Goal: Task Accomplishment & Management: Complete application form

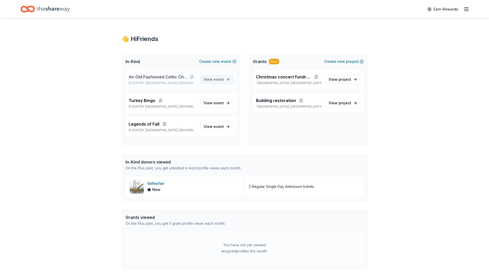
click at [220, 78] on span "event" at bounding box center [218, 79] width 10 height 4
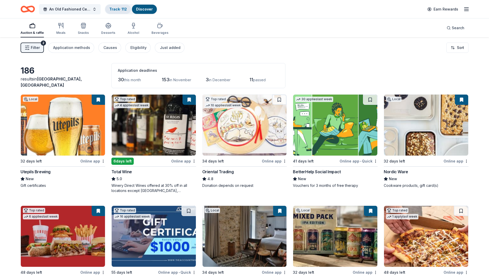
click at [118, 7] on link "Track · 112" at bounding box center [117, 9] width 17 height 4
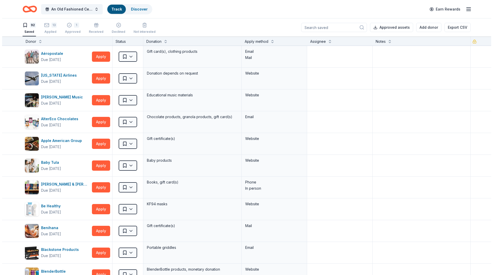
scroll to position [0, 0]
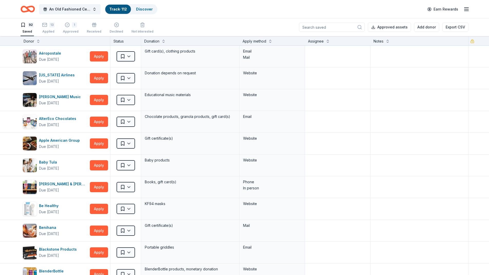
click at [266, 41] on div "Apply method" at bounding box center [271, 41] width 59 height 6
click at [269, 42] on button at bounding box center [270, 40] width 4 height 5
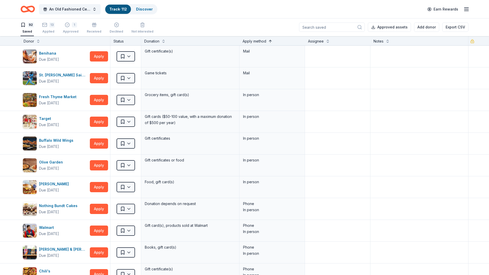
click at [269, 42] on button at bounding box center [270, 40] width 4 height 5
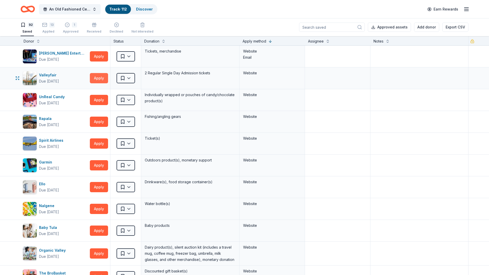
click at [104, 78] on button "Apply" at bounding box center [99, 78] width 18 height 10
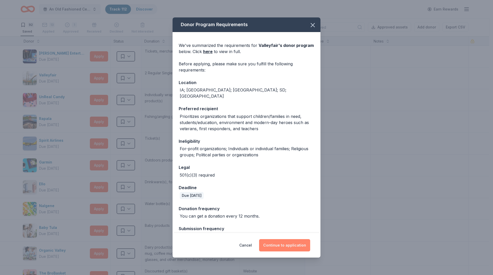
click at [277, 248] on button "Continue to application" at bounding box center [284, 245] width 51 height 12
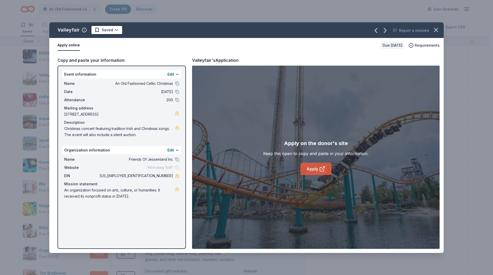
click at [312, 170] on link "Apply" at bounding box center [315, 169] width 31 height 12
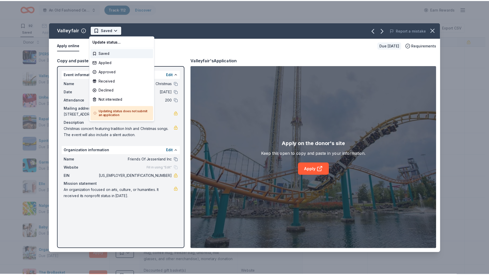
scroll to position [0, 0]
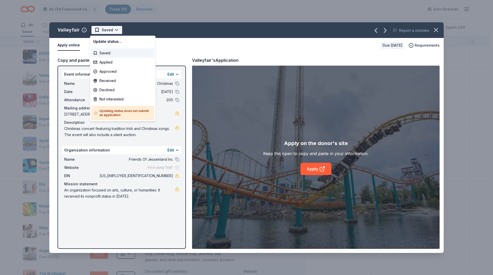
click at [113, 32] on html "An Old Fashioned Celtic Christmas Track · 112 Discover Earn Rewards 92 Saved 13…" at bounding box center [246, 137] width 493 height 275
click at [111, 98] on div "Not interested" at bounding box center [122, 99] width 63 height 9
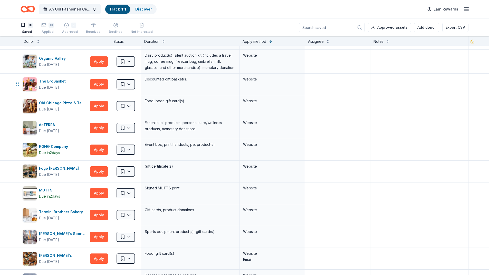
scroll to position [180, 0]
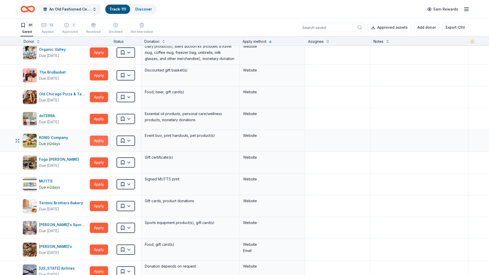
click at [99, 141] on button "Apply" at bounding box center [99, 141] width 18 height 10
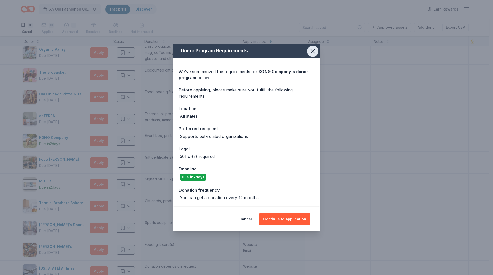
click at [314, 54] on icon "button" at bounding box center [312, 51] width 7 height 7
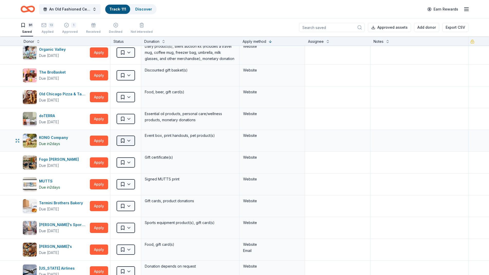
click at [126, 142] on html "An Old Fashioned Celtic Christmas Track · 111 Discover Earn Rewards 91 Saved 13…" at bounding box center [244, 137] width 489 height 275
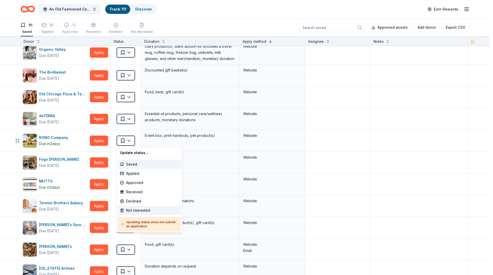
click at [141, 208] on div "Not interested" at bounding box center [149, 210] width 63 height 9
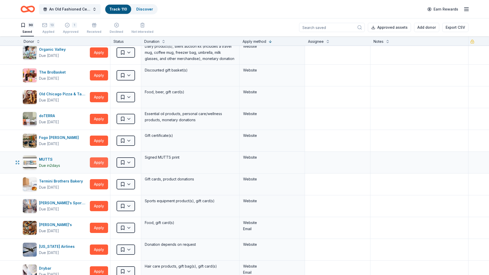
click at [100, 161] on button "Apply" at bounding box center [99, 163] width 18 height 10
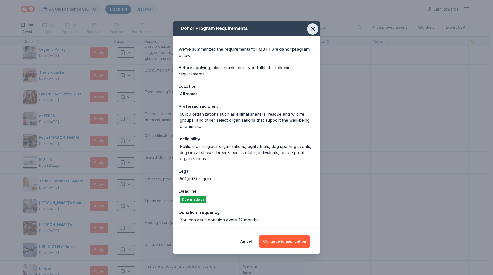
click at [313, 31] on icon "button" at bounding box center [312, 28] width 7 height 7
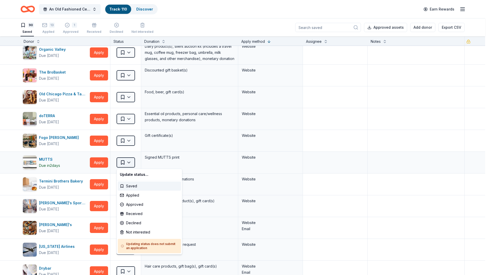
click at [126, 161] on html "An Old Fashioned Celtic Christmas Track · 110 Discover Earn Rewards 90 Saved 13…" at bounding box center [244, 137] width 489 height 275
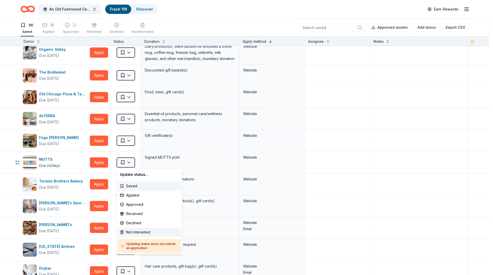
click at [137, 230] on div "Not interested" at bounding box center [149, 232] width 63 height 9
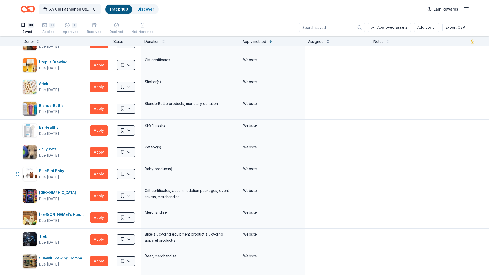
scroll to position [564, 0]
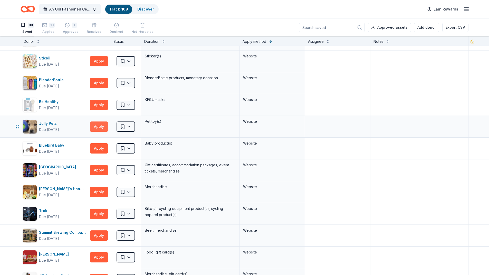
click at [104, 126] on button "Apply" at bounding box center [99, 127] width 18 height 10
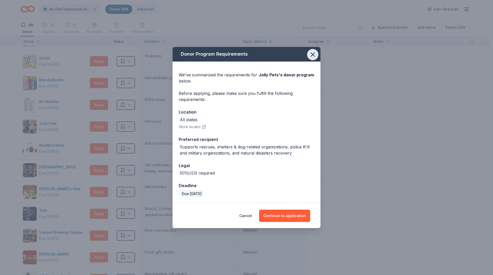
click at [314, 53] on icon "button" at bounding box center [313, 55] width 4 height 4
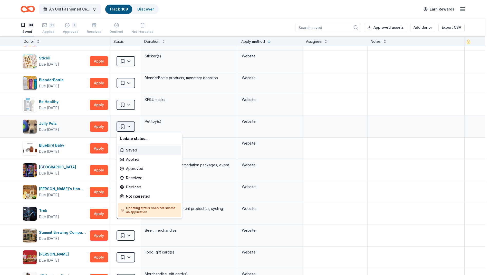
click at [122, 128] on html "An Old Fashioned Celtic Christmas Track · 109 Discover Earn Rewards 89 Saved 13…" at bounding box center [244, 137] width 489 height 275
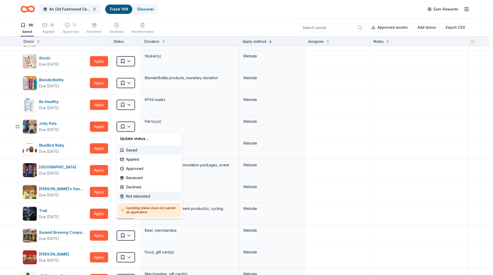
click at [138, 196] on div "Not interested" at bounding box center [149, 196] width 63 height 9
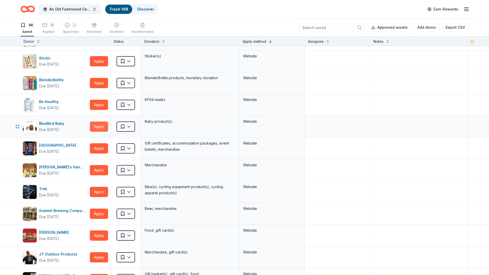
click at [101, 128] on button "Apply" at bounding box center [99, 127] width 18 height 10
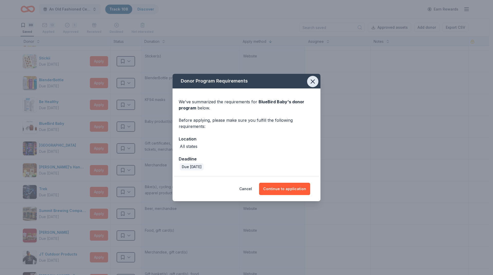
click at [311, 82] on icon "button" at bounding box center [313, 82] width 4 height 4
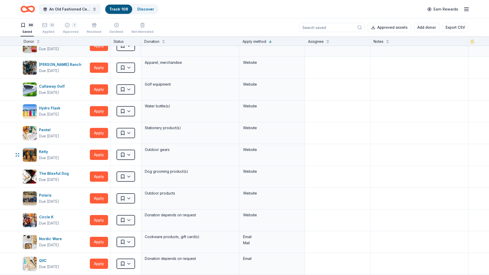
scroll to position [872, 0]
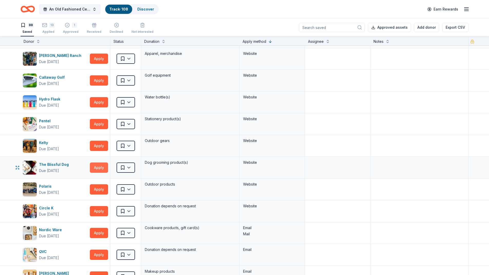
click at [102, 167] on button "Apply" at bounding box center [99, 168] width 18 height 10
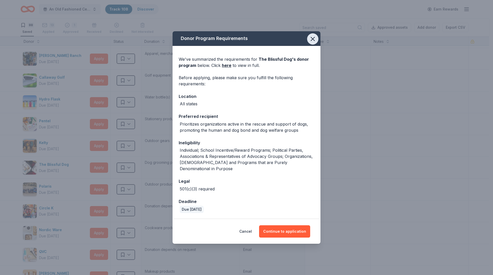
click at [310, 42] on icon "button" at bounding box center [312, 38] width 7 height 7
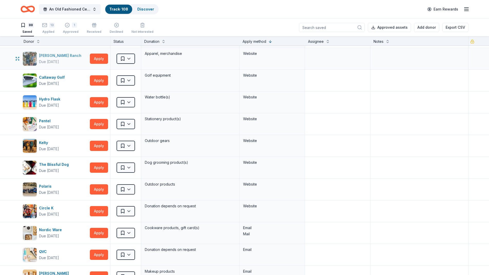
click at [48, 57] on div "[PERSON_NAME] Ranch" at bounding box center [61, 56] width 44 height 6
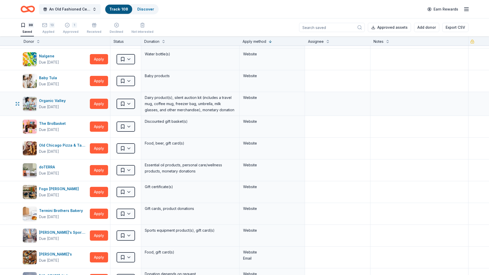
scroll to position [0, 0]
